Goal: Find specific page/section

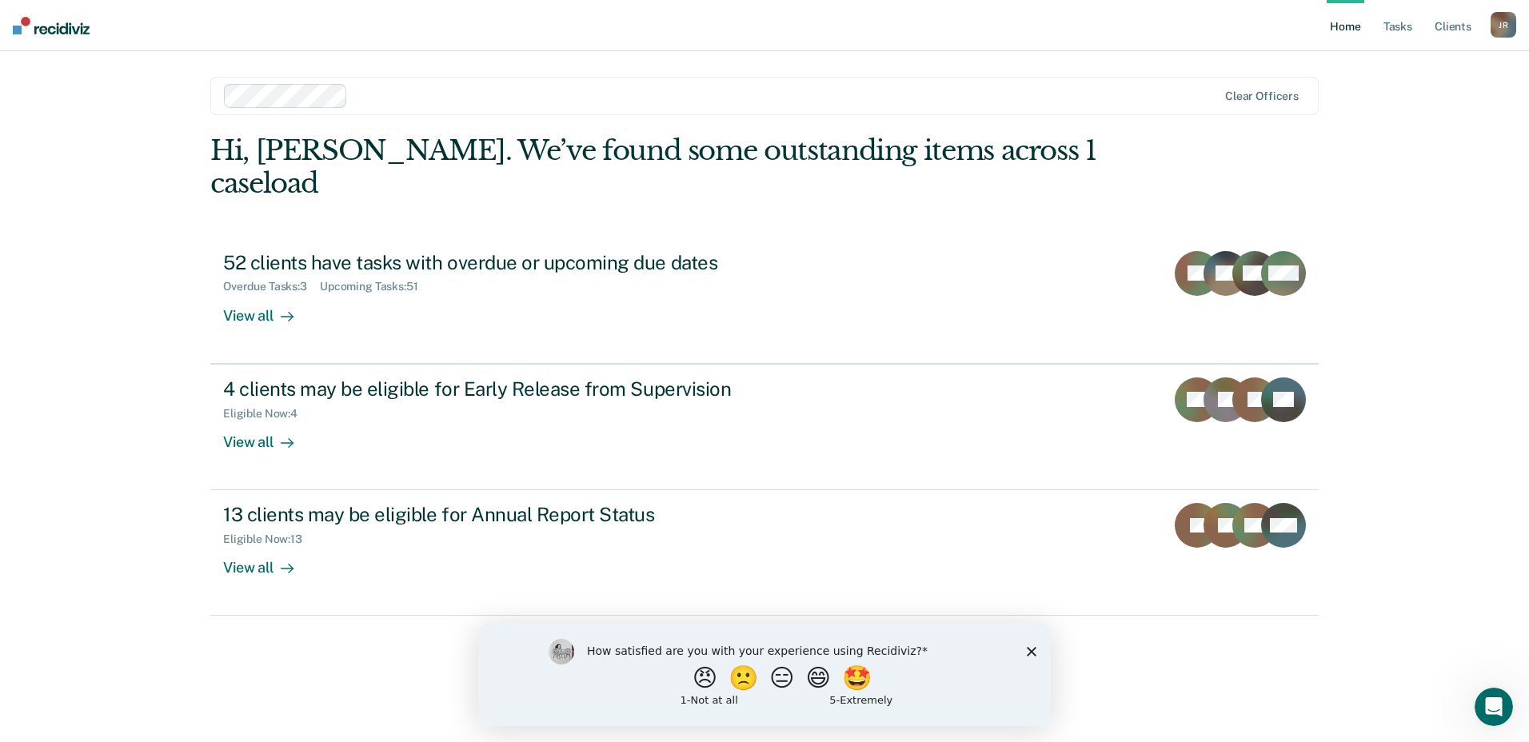
click at [1496, 34] on div "J R" at bounding box center [1503, 25] width 26 height 26
click at [1443, 23] on link "Client s" at bounding box center [1452, 25] width 43 height 51
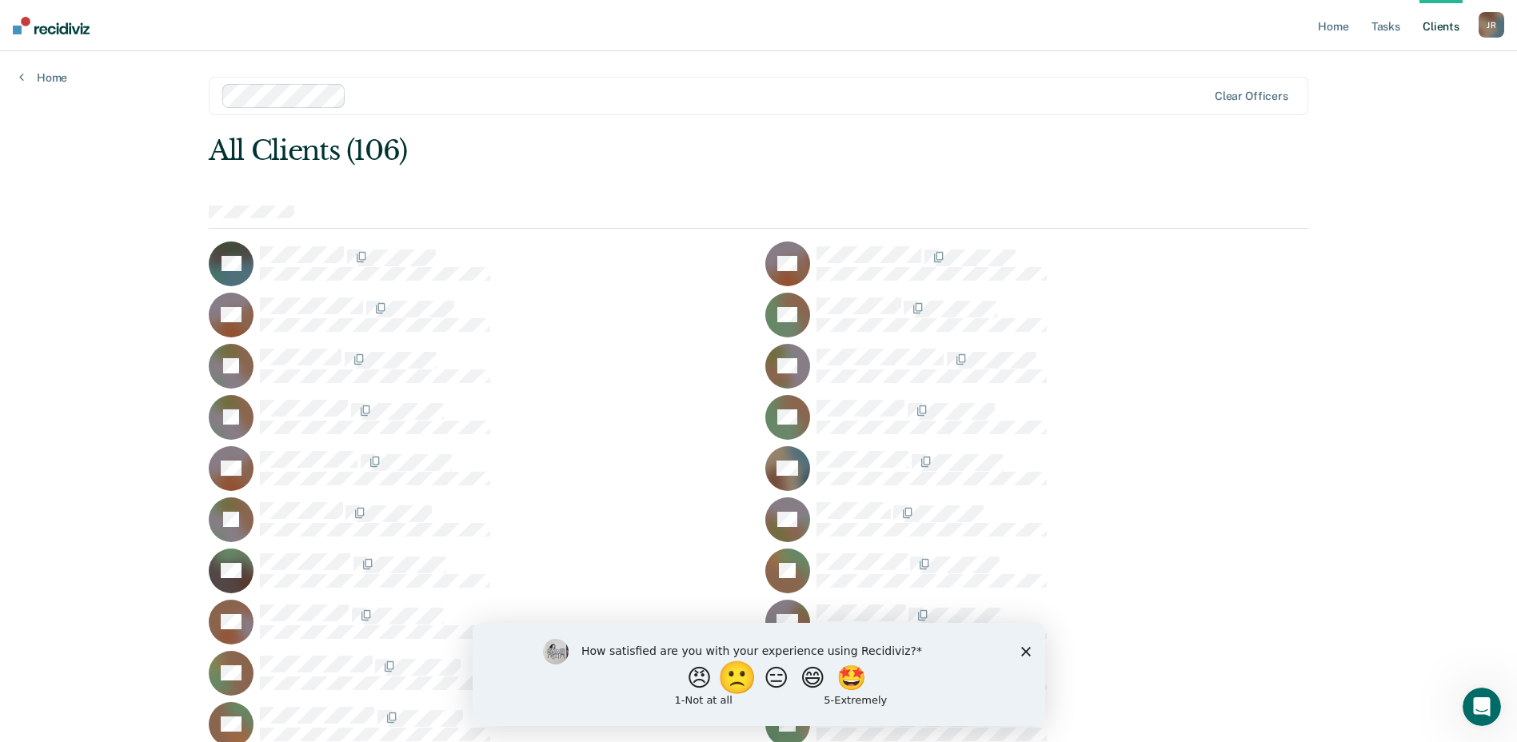
click at [734, 684] on button "🙁" at bounding box center [738, 677] width 43 height 32
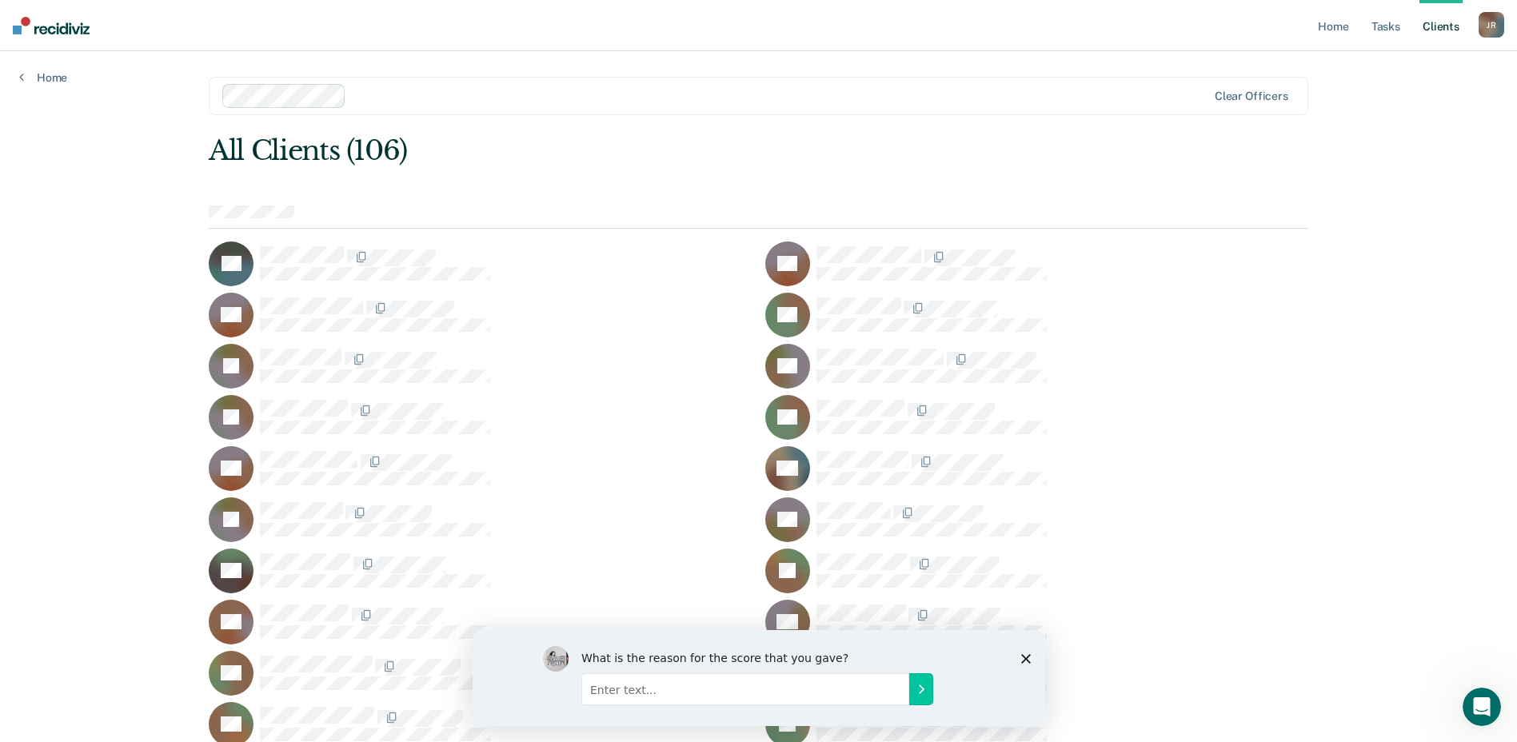
click at [1022, 658] on icon "Close survey" at bounding box center [1025, 658] width 10 height 10
